Goal: Understand process/instructions

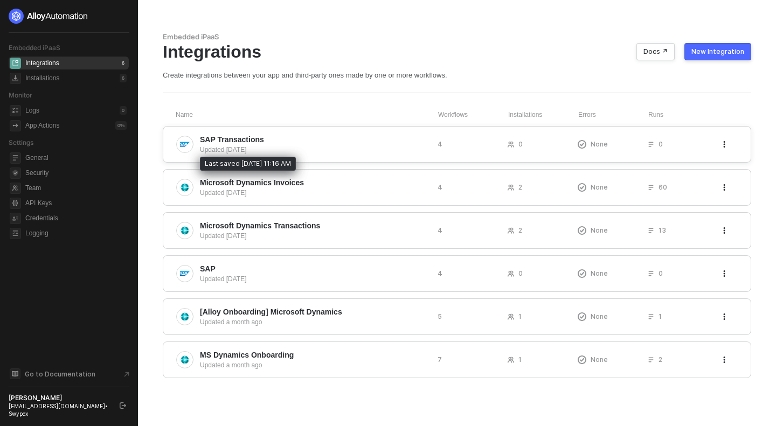
click at [358, 154] on div "Updated 4 days ago" at bounding box center [314, 150] width 229 height 10
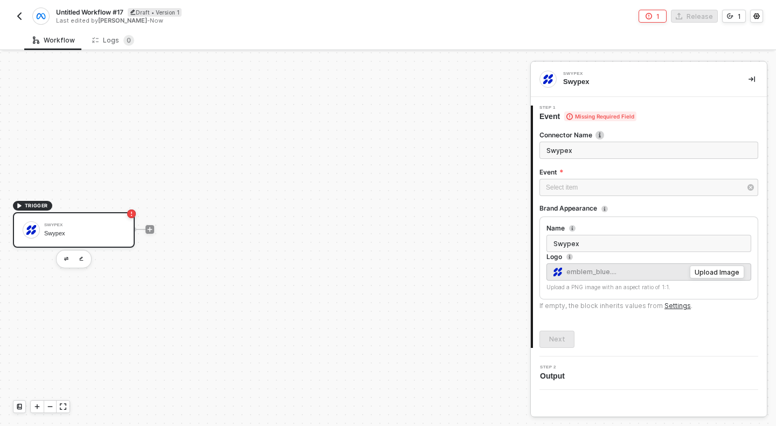
click at [272, 202] on div "TRIGGER Swypex Swypex" at bounding box center [262, 229] width 525 height 394
click at [149, 229] on icon "icon-play" at bounding box center [150, 229] width 5 height 5
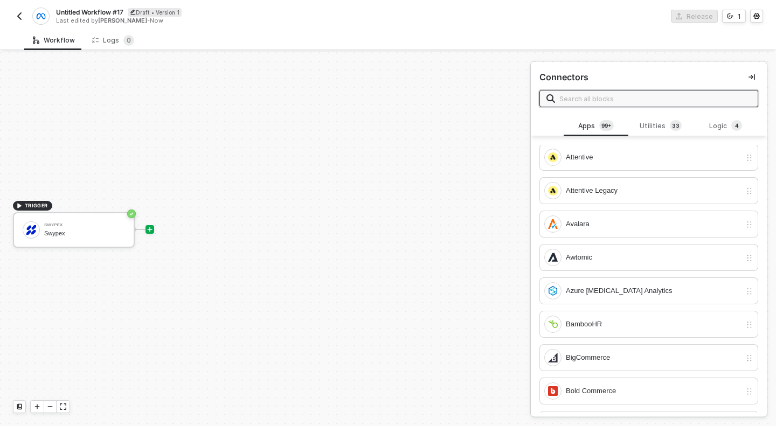
scroll to position [597, 0]
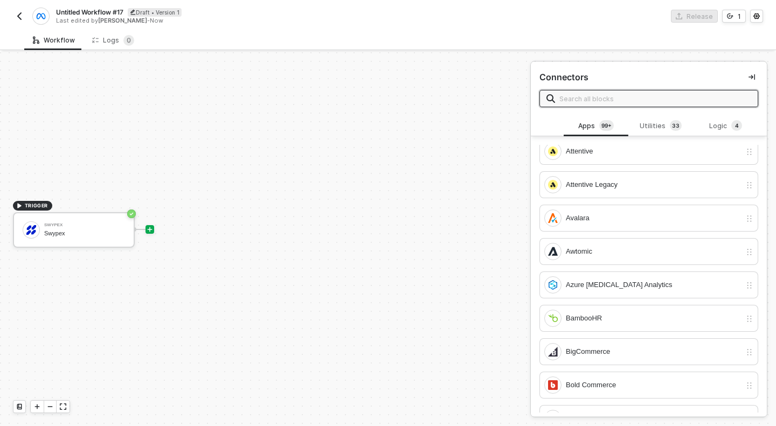
click at [665, 96] on input "text" at bounding box center [655, 99] width 192 height 12
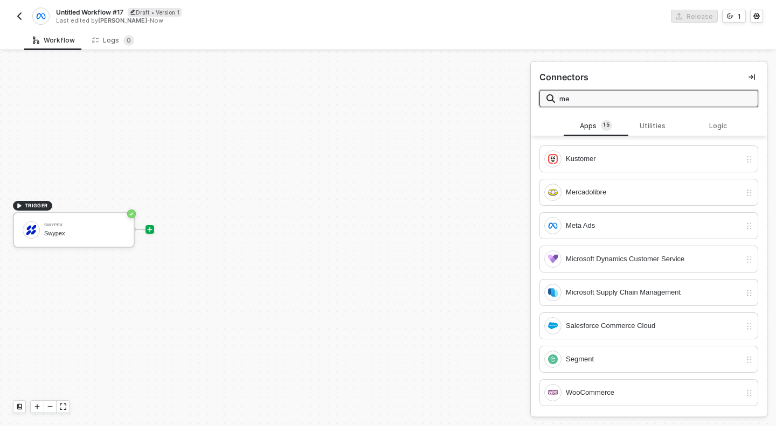
scroll to position [0, 0]
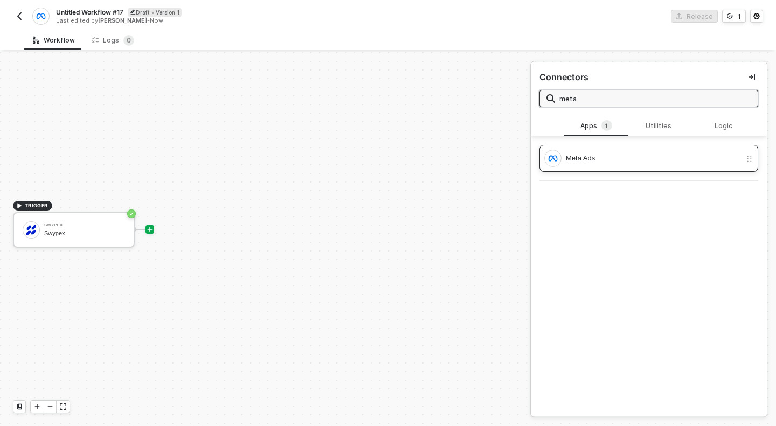
type input "meta"
click at [631, 170] on div "Meta Ads" at bounding box center [648, 158] width 219 height 27
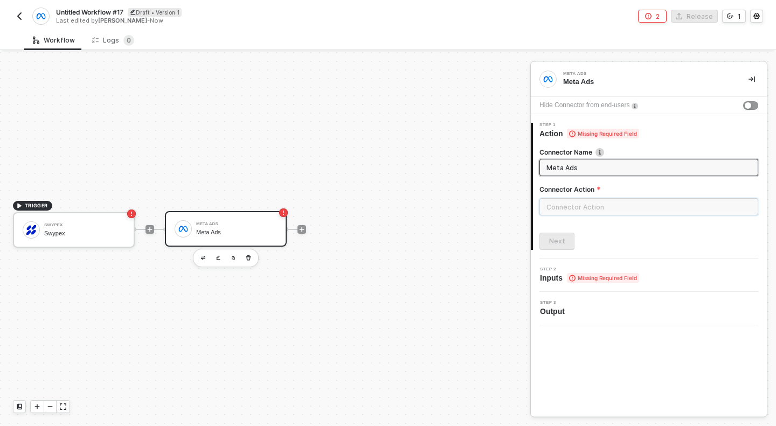
click at [610, 213] on input "text" at bounding box center [648, 206] width 219 height 17
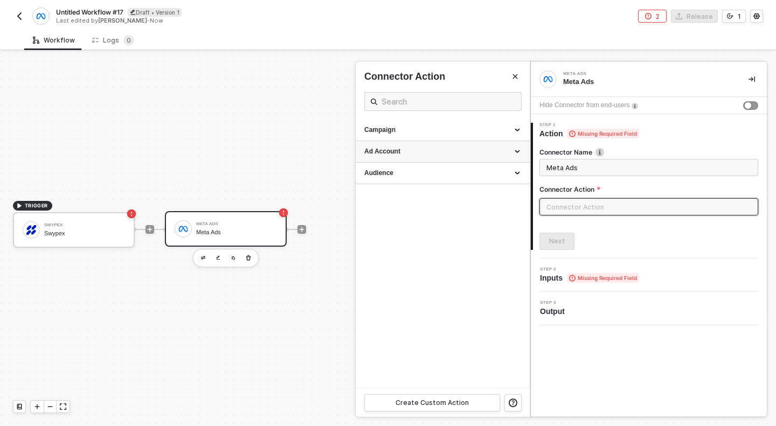
click at [415, 144] on div "Ad Account" at bounding box center [442, 152] width 174 height 22
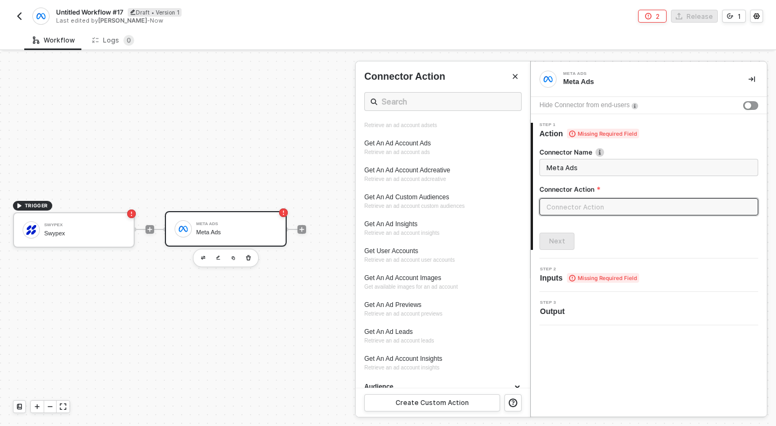
scroll to position [120, 0]
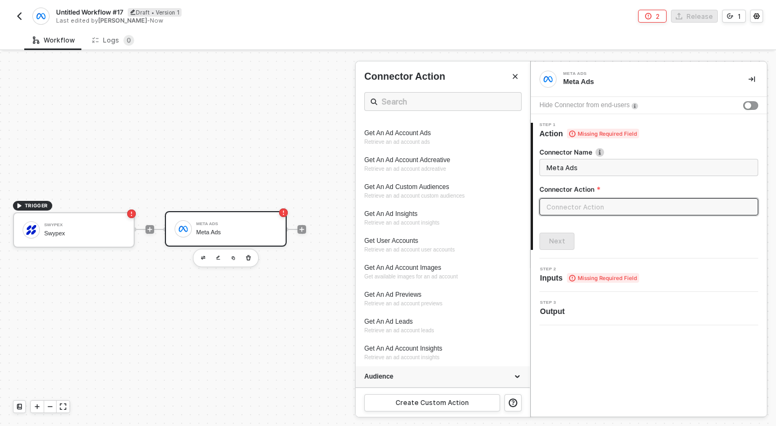
click at [393, 371] on div "Audience" at bounding box center [442, 377] width 174 height 22
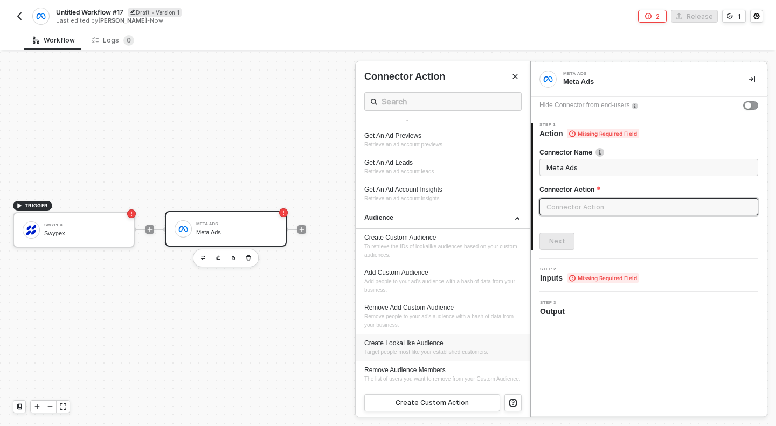
scroll to position [0, 0]
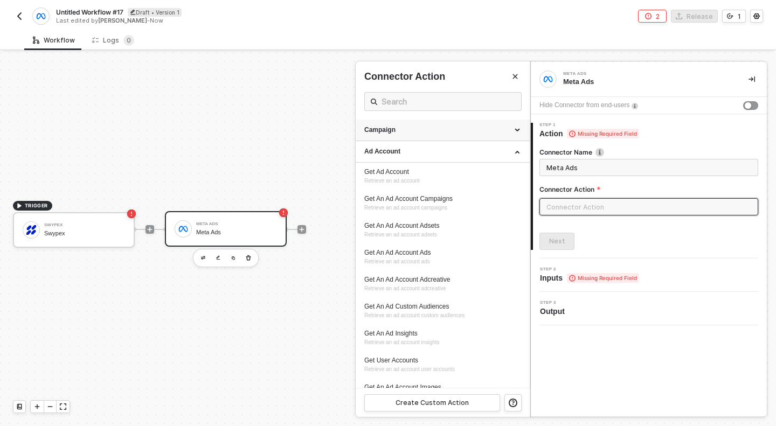
click at [437, 133] on div "Campaign" at bounding box center [442, 130] width 157 height 9
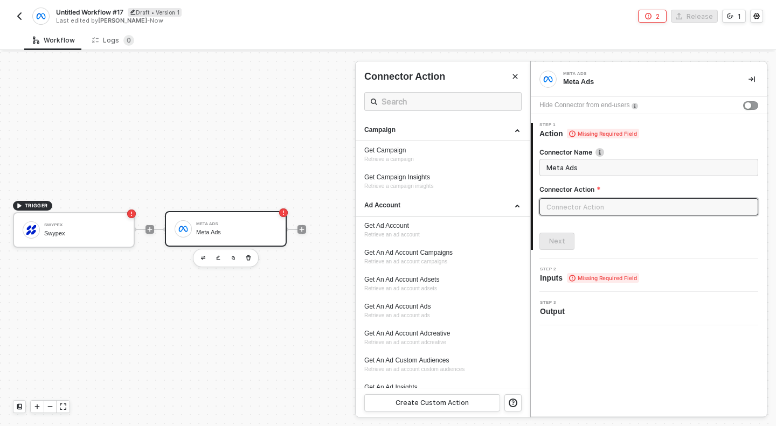
click at [248, 260] on div at bounding box center [388, 239] width 776 height 374
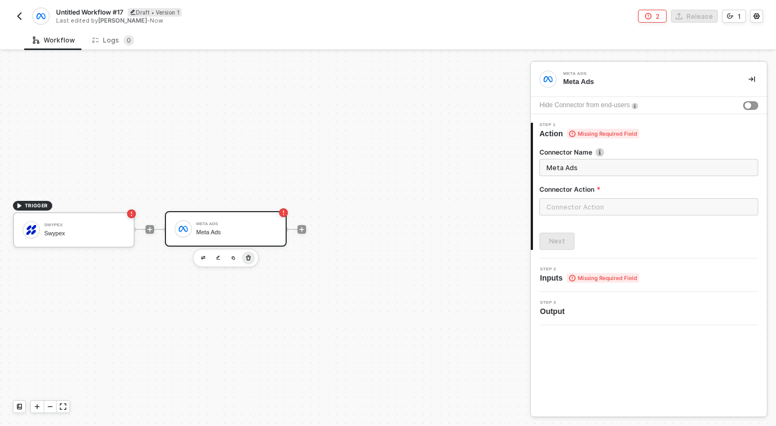
click at [249, 256] on icon "button" at bounding box center [248, 257] width 5 height 5
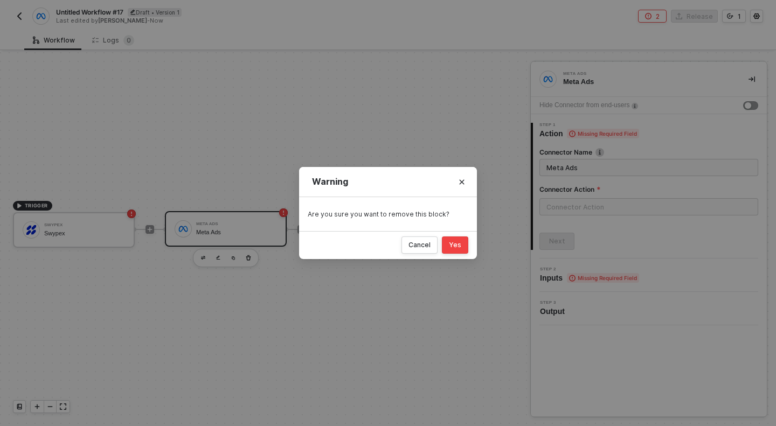
click at [447, 246] on button "Yes" at bounding box center [455, 244] width 26 height 17
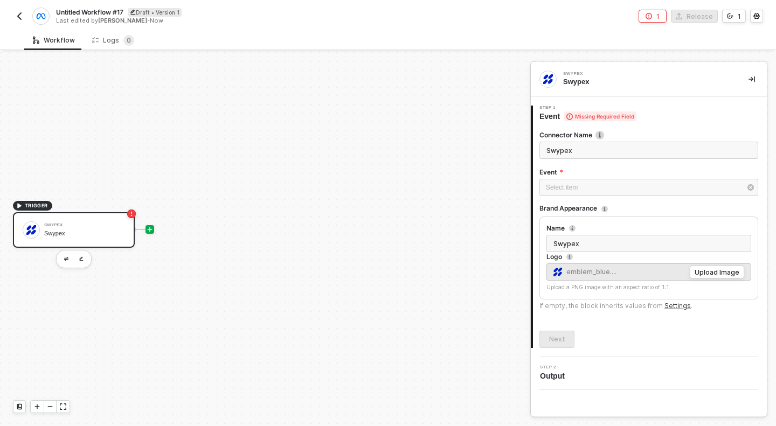
click at [150, 229] on icon "icon-play" at bounding box center [150, 229] width 5 height 5
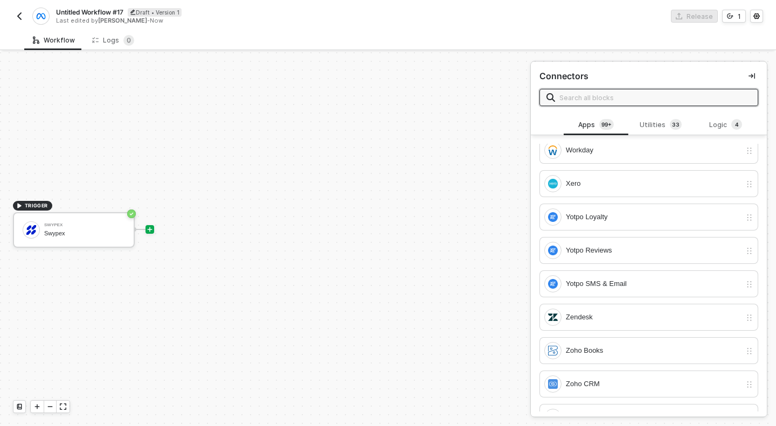
scroll to position [5633, 0]
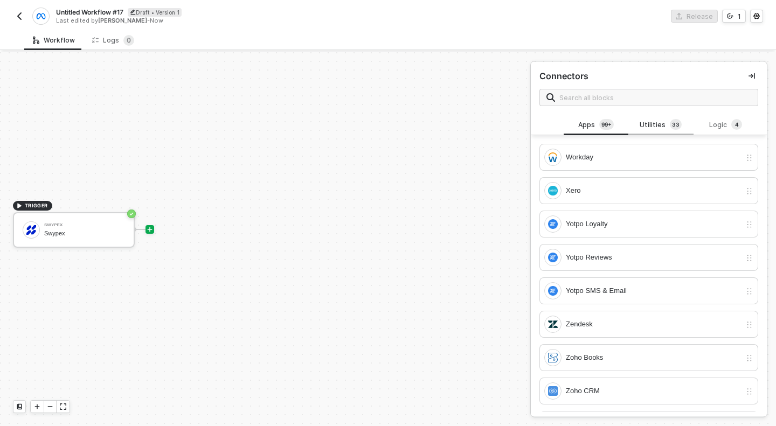
click at [674, 121] on span "3" at bounding box center [674, 124] width 4 height 9
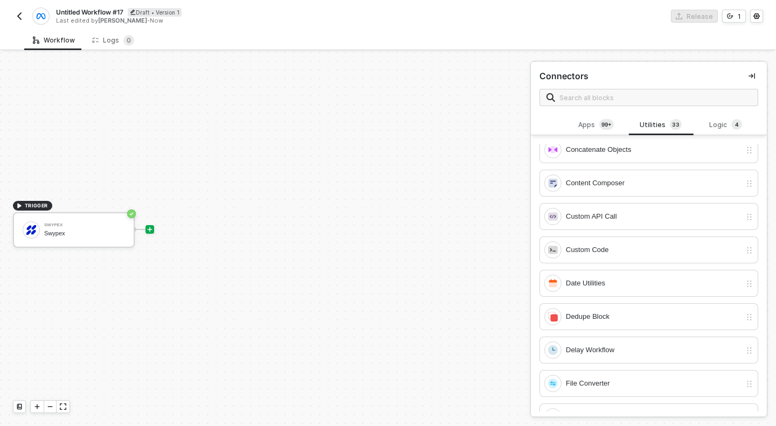
scroll to position [0, 0]
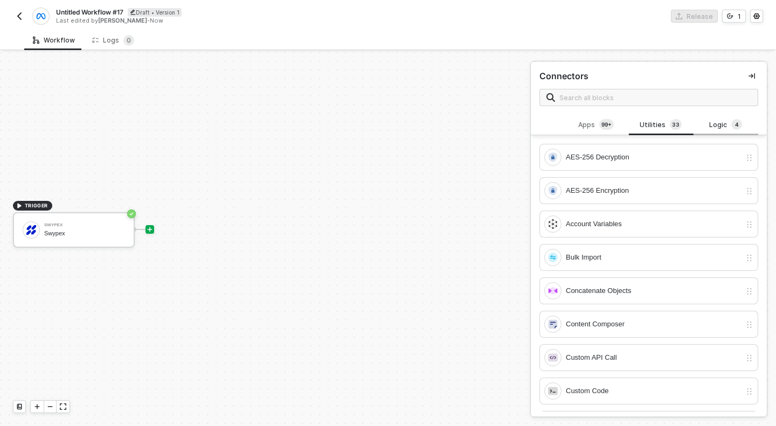
click at [717, 125] on div "Logic 4" at bounding box center [725, 125] width 47 height 12
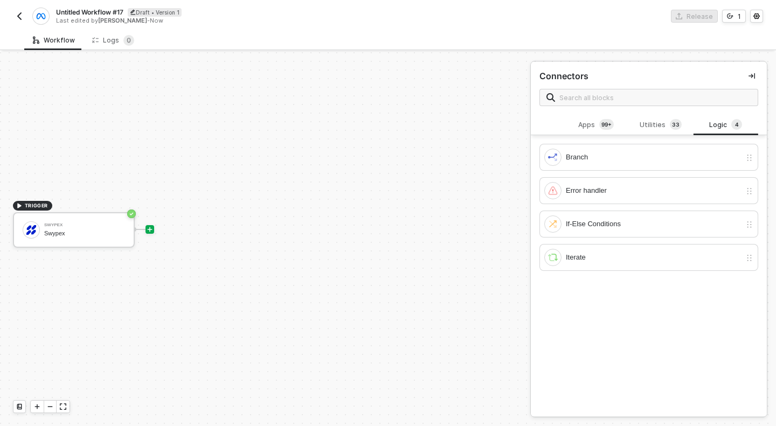
click at [756, 8] on div "Untitled Workflow #17 Draft • Version 1 Last edited by Sasan Hezarkhani - Now R…" at bounding box center [388, 15] width 750 height 30
click at [756, 11] on button "button" at bounding box center [756, 16] width 13 height 13
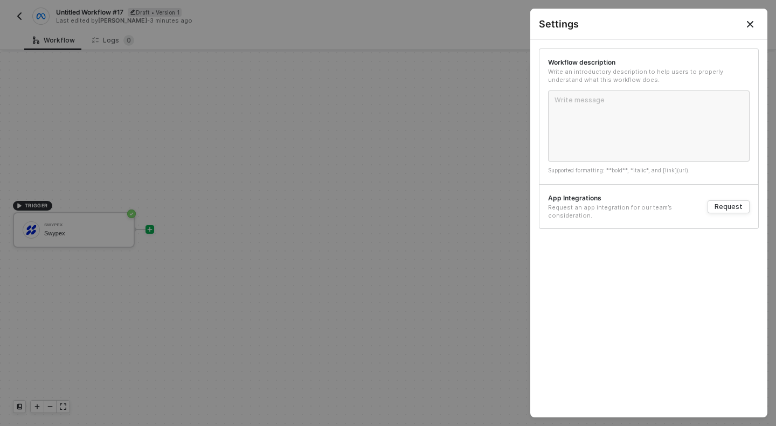
click at [230, 90] on div at bounding box center [388, 213] width 776 height 426
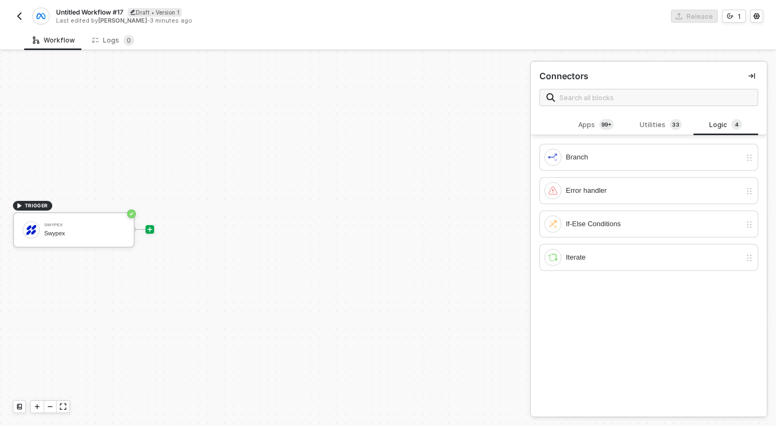
click at [19, 17] on img "button" at bounding box center [19, 16] width 9 height 9
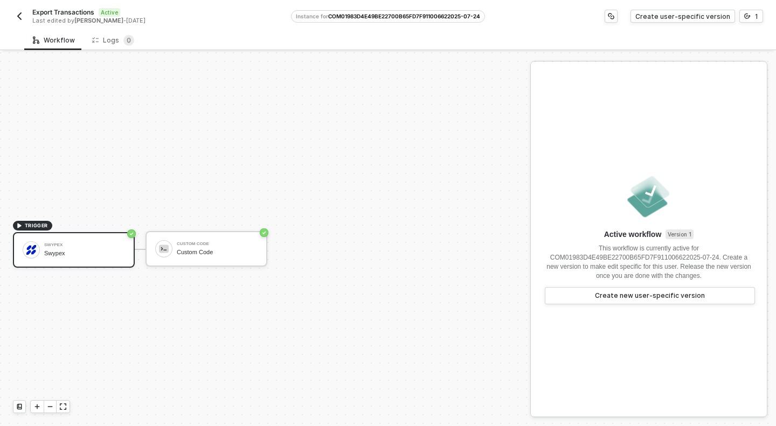
scroll to position [20, 0]
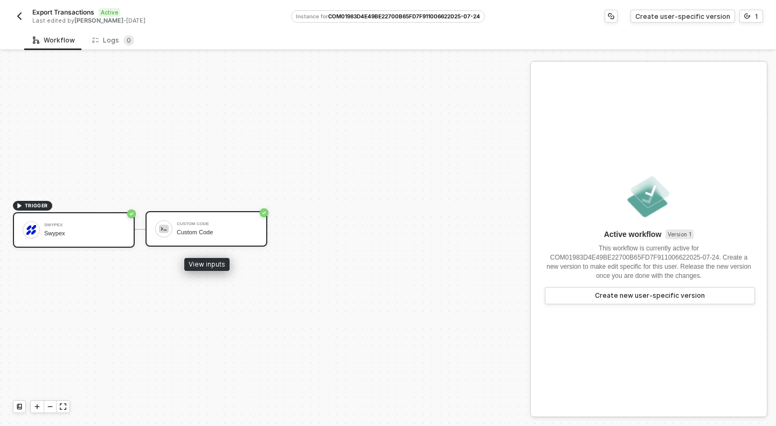
click at [200, 235] on div "Custom Code" at bounding box center [217, 232] width 81 height 7
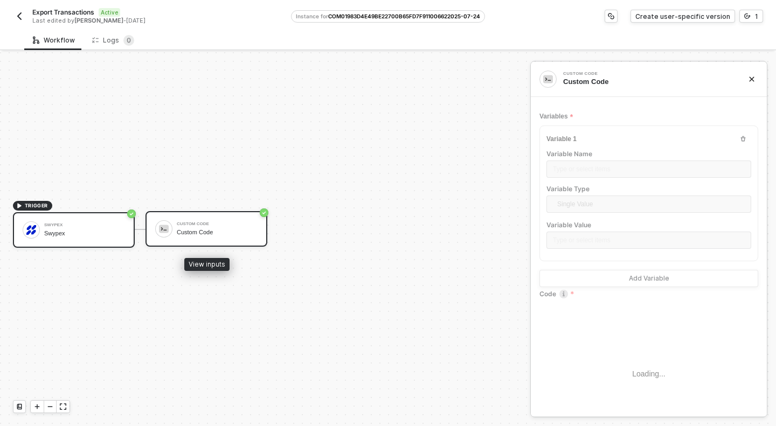
scroll to position [68, 0]
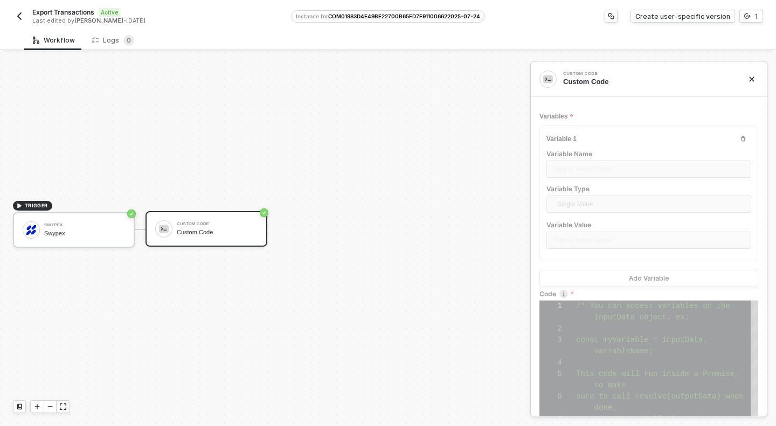
click at [20, 19] on img "button" at bounding box center [19, 16] width 9 height 9
